Goal: Information Seeking & Learning: Check status

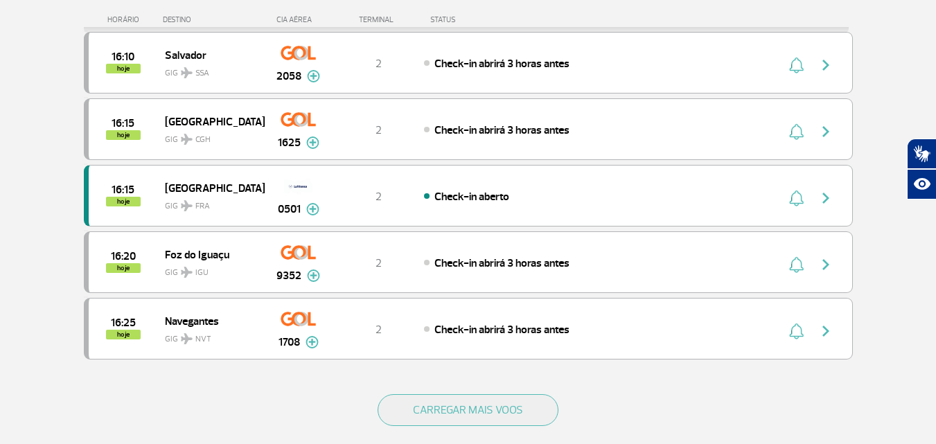
scroll to position [1202, 0]
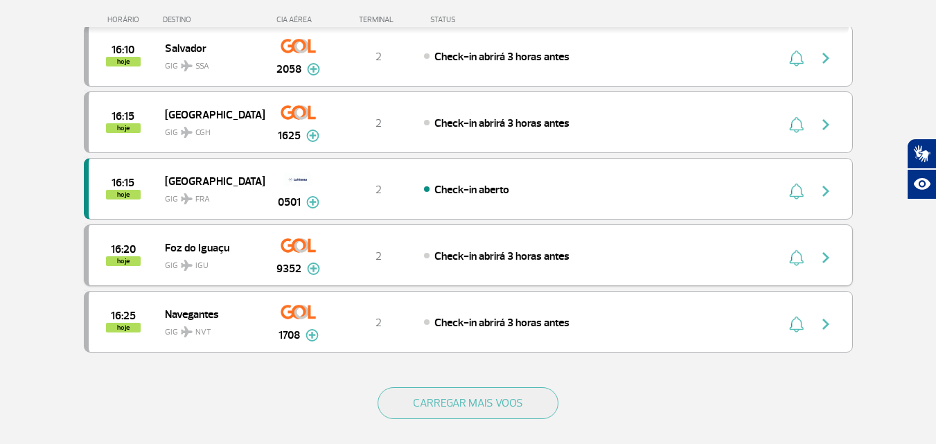
click at [830, 257] on img "button" at bounding box center [825, 257] width 17 height 17
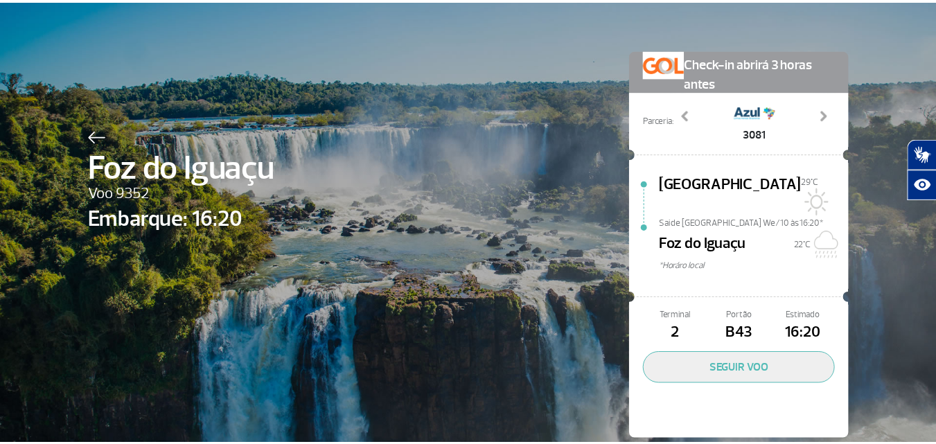
scroll to position [40, 0]
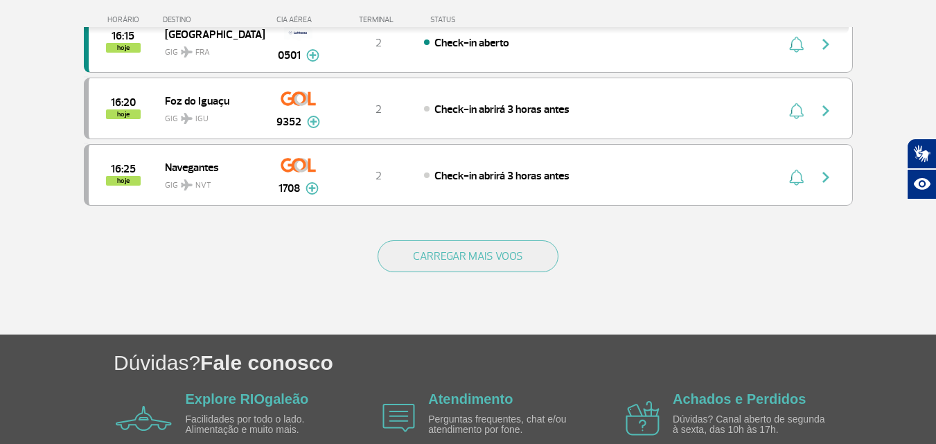
scroll to position [1385, 0]
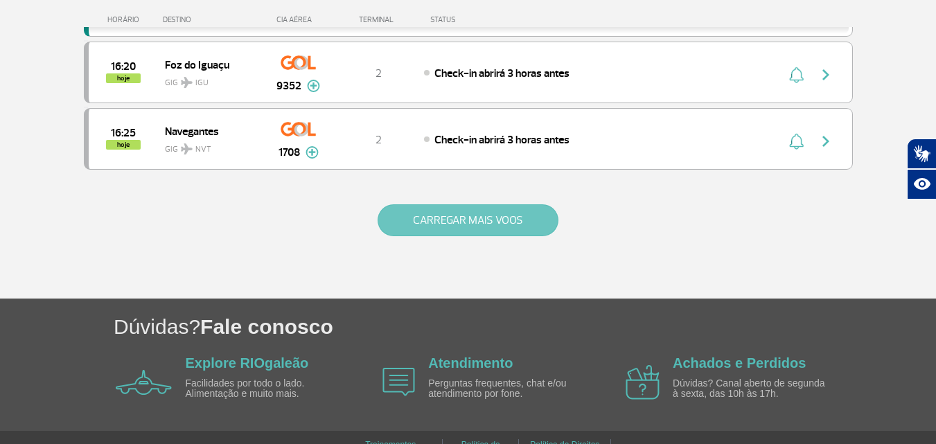
click at [420, 226] on button "CARREGAR MAIS VOOS" at bounding box center [467, 220] width 181 height 32
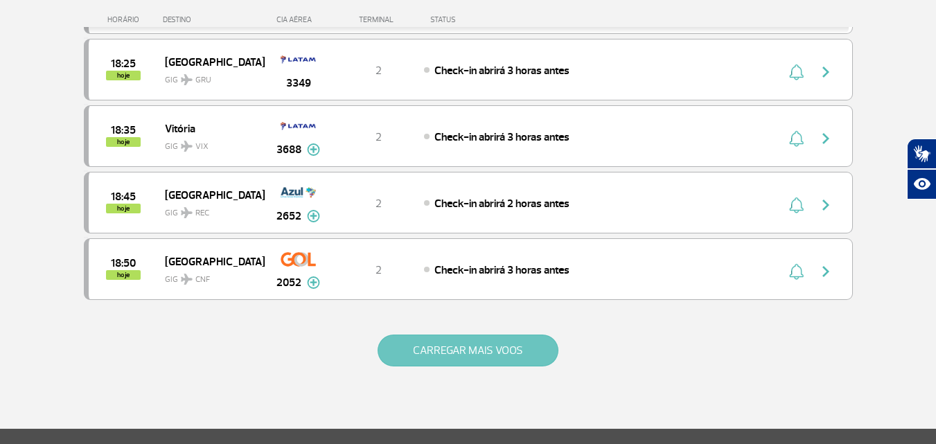
scroll to position [2632, 0]
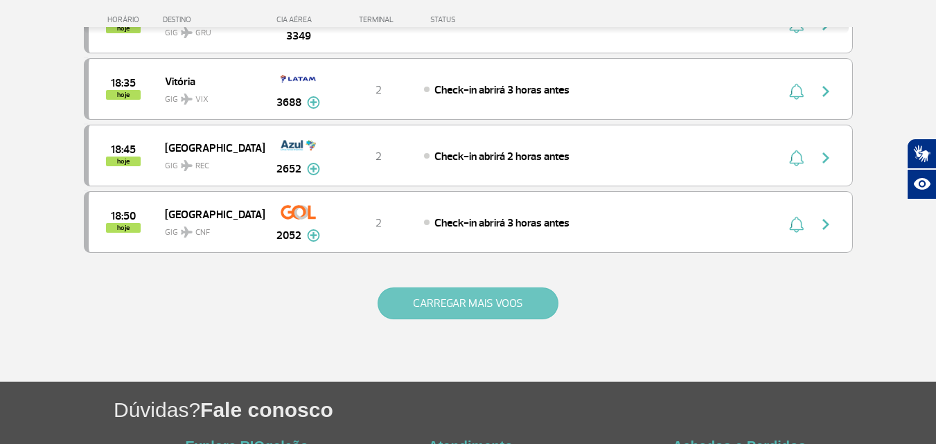
click at [461, 296] on button "CARREGAR MAIS VOOS" at bounding box center [467, 303] width 181 height 32
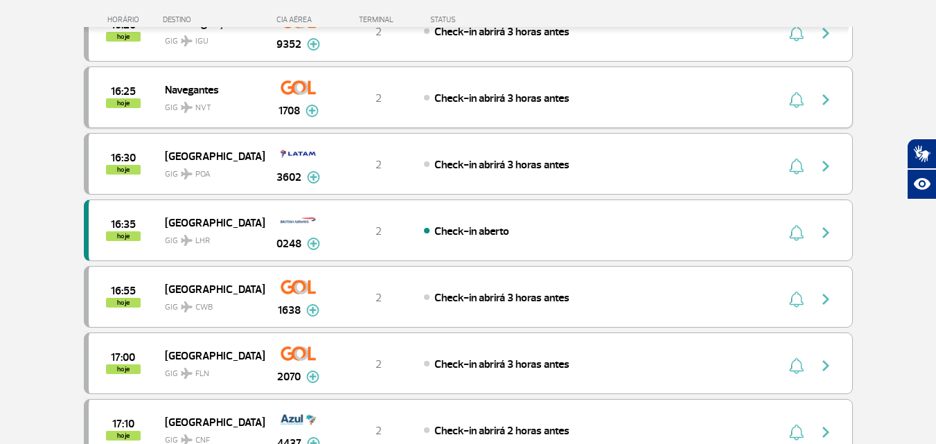
scroll to position [1385, 0]
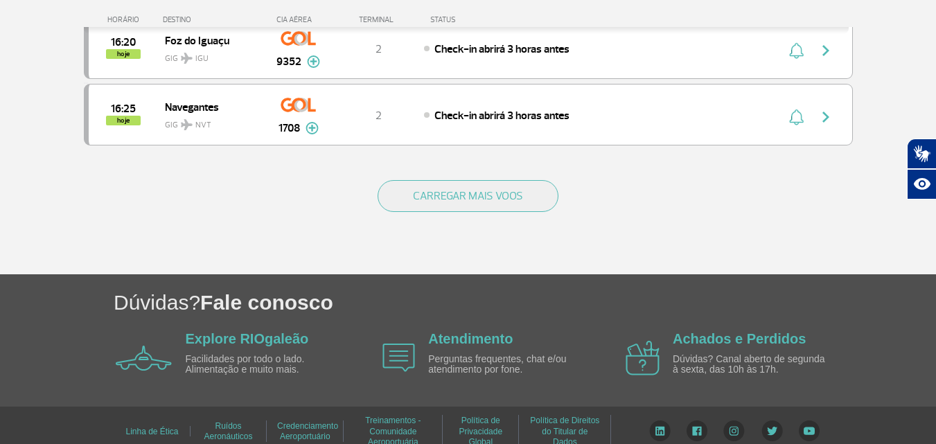
scroll to position [1423, 0]
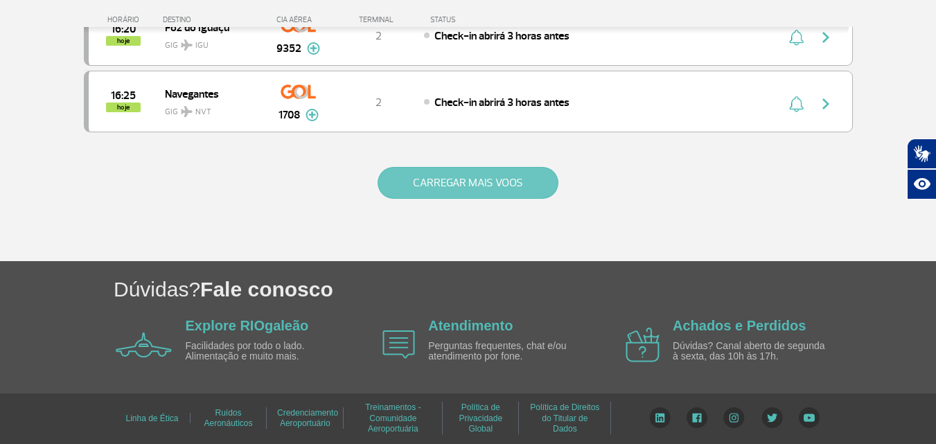
click at [474, 192] on button "CARREGAR MAIS VOOS" at bounding box center [467, 183] width 181 height 32
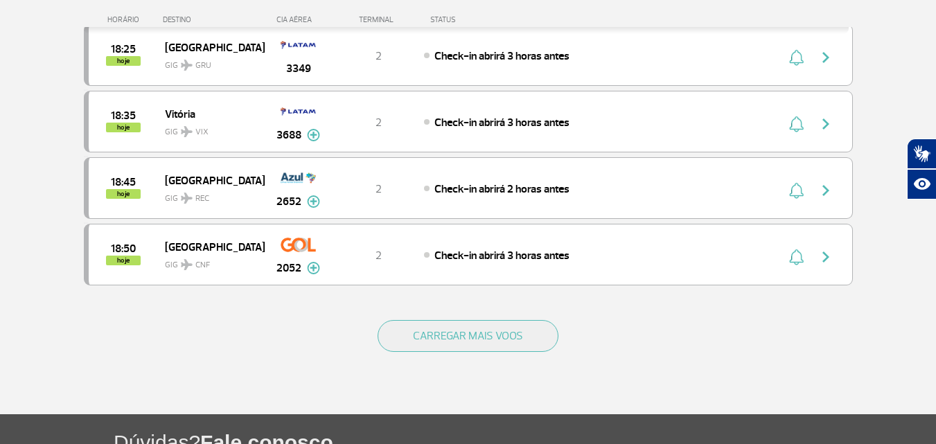
scroll to position [2600, 0]
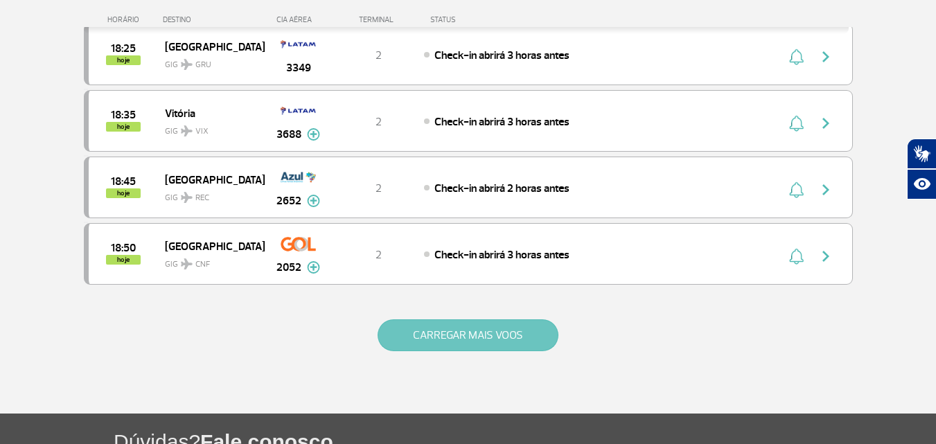
click at [540, 337] on button "CARREGAR MAIS VOOS" at bounding box center [467, 335] width 181 height 32
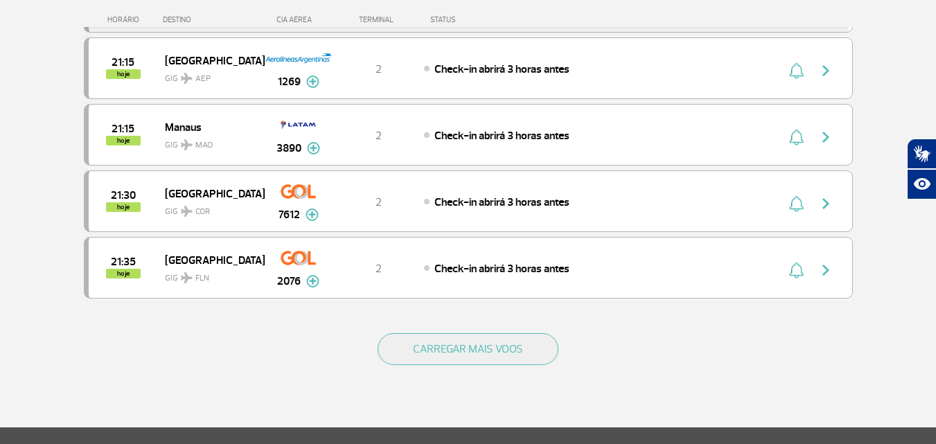
scroll to position [3985, 0]
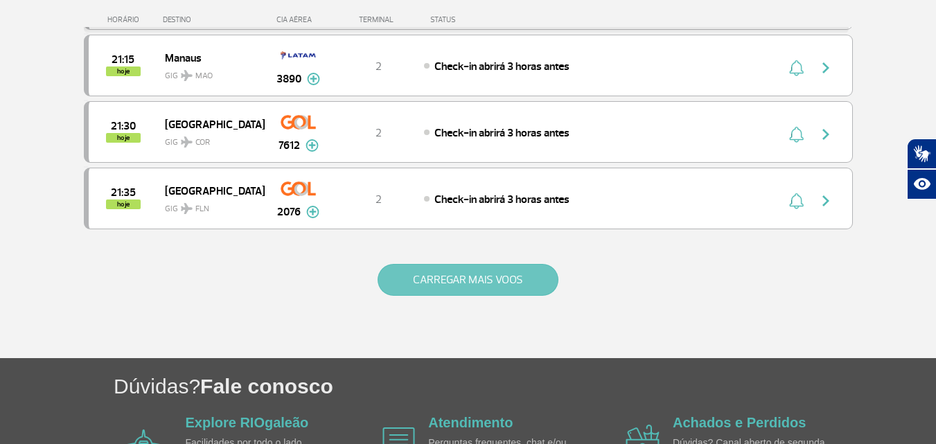
click at [481, 276] on button "CARREGAR MAIS VOOS" at bounding box center [467, 280] width 181 height 32
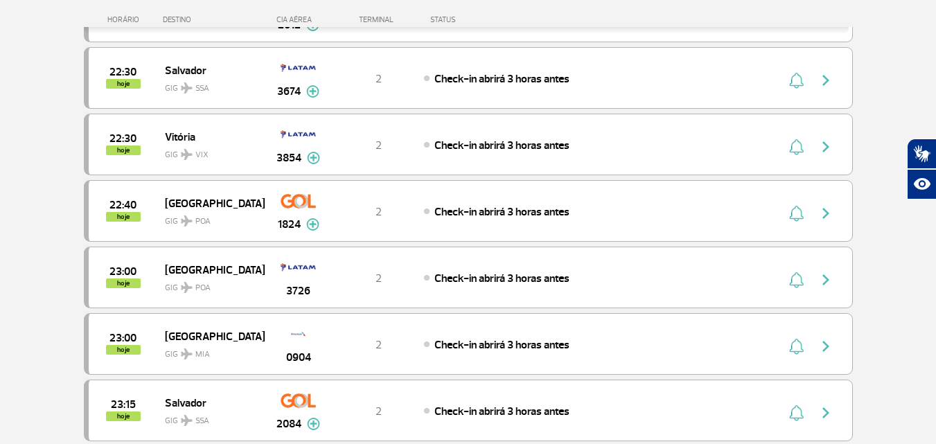
scroll to position [5301, 0]
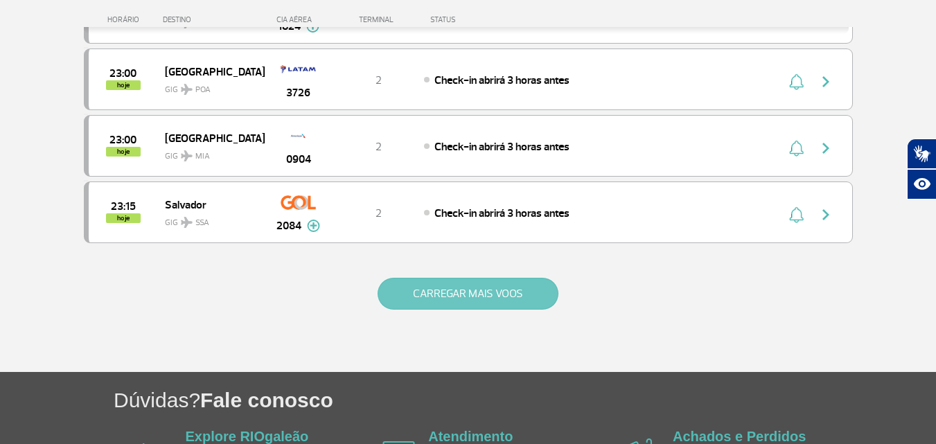
click at [486, 283] on button "CARREGAR MAIS VOOS" at bounding box center [467, 294] width 181 height 32
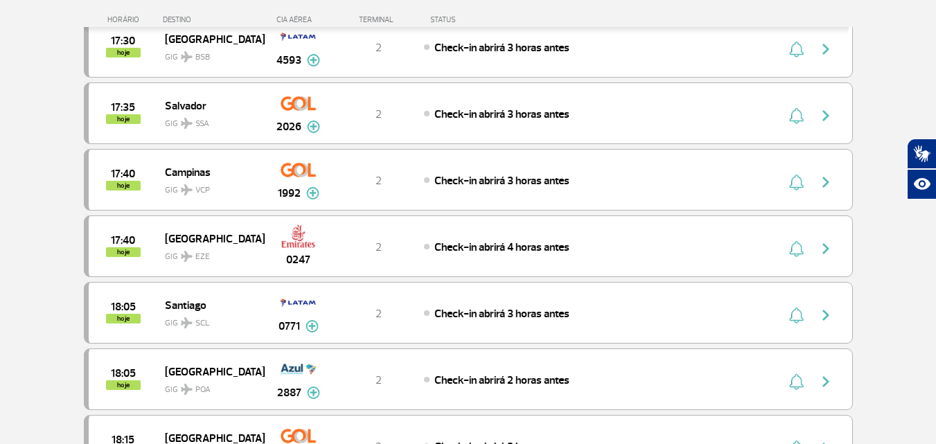
scroll to position [2046, 0]
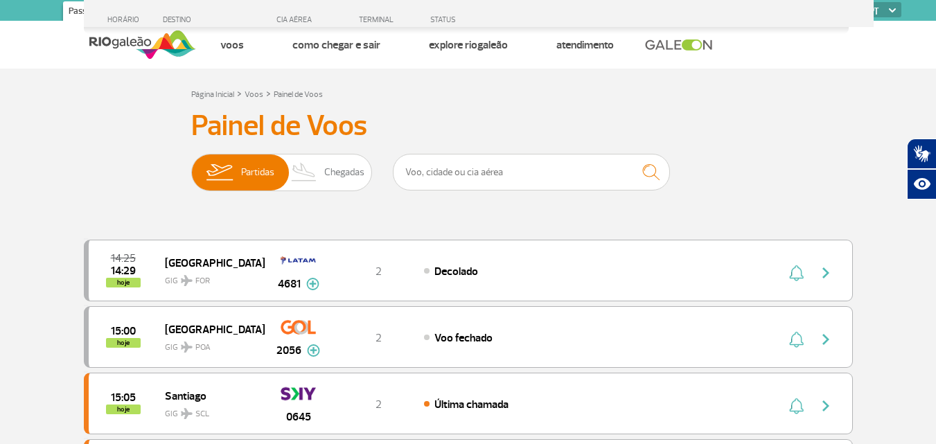
scroll to position [1420, 0]
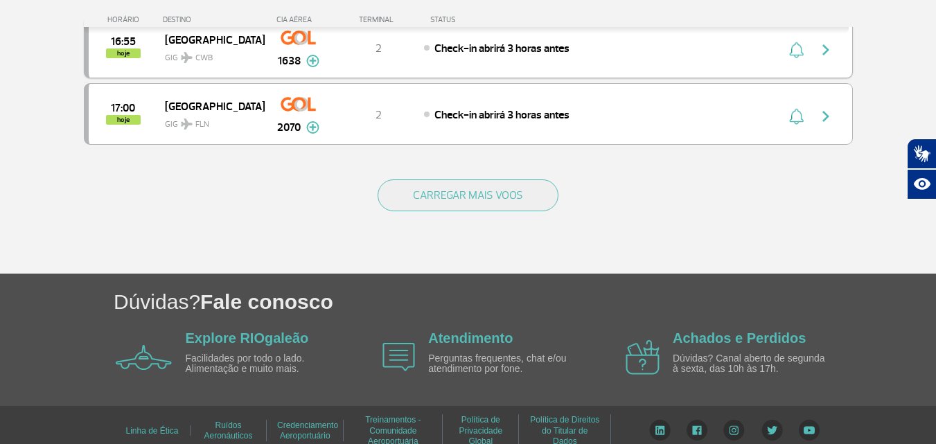
drag, startPoint x: 448, startPoint y: 197, endPoint x: 173, endPoint y: 39, distance: 317.4
click at [447, 198] on button "CARREGAR MAIS VOOS" at bounding box center [467, 195] width 181 height 32
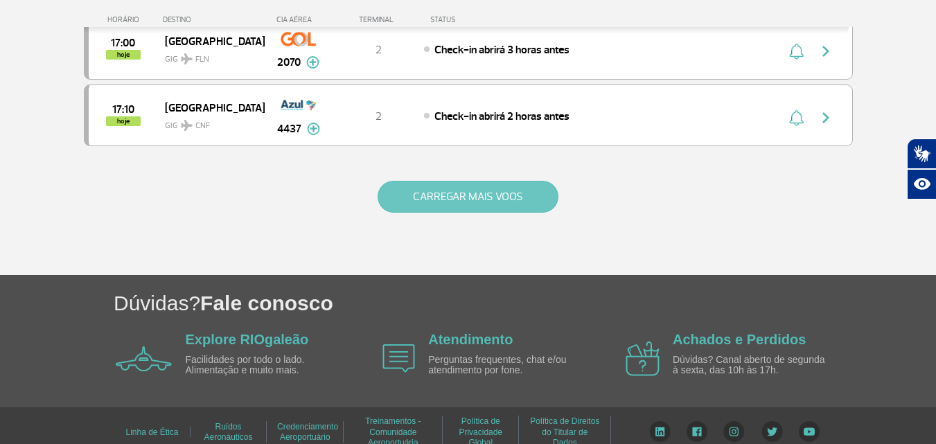
click at [494, 197] on button "CARREGAR MAIS VOOS" at bounding box center [467, 197] width 181 height 32
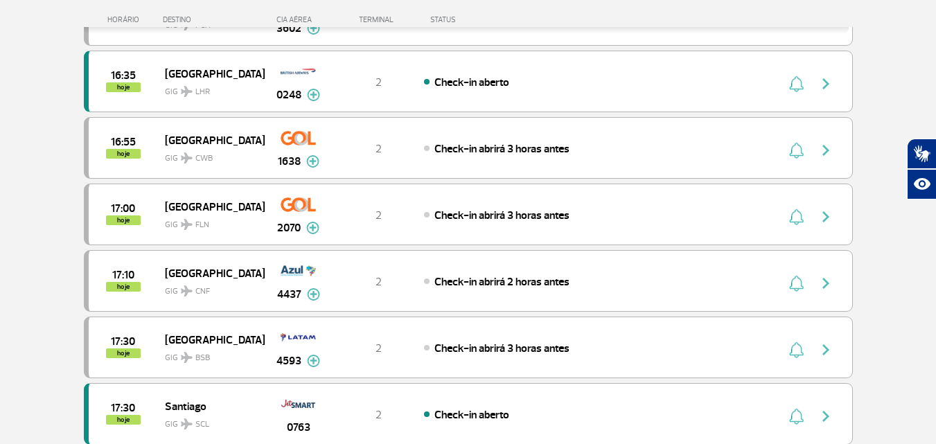
scroll to position [1211, 0]
